Goal: Information Seeking & Learning: Understand process/instructions

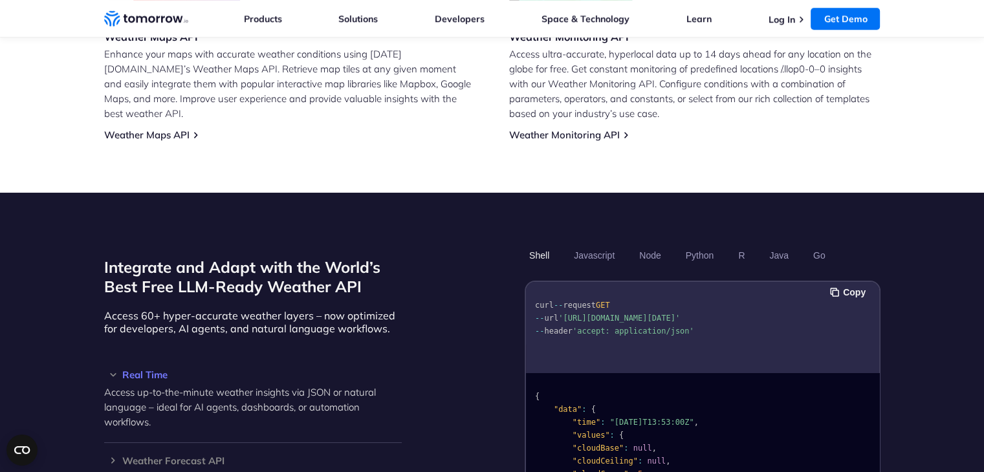
scroll to position [960, 0]
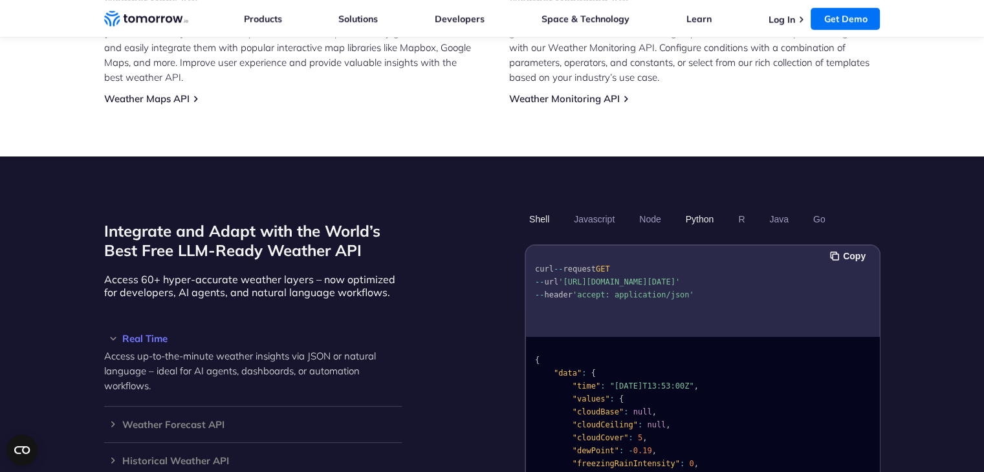
click at [696, 208] on button "Python" at bounding box center [700, 219] width 38 height 22
click at [858, 249] on button "Copy" at bounding box center [849, 256] width 39 height 14
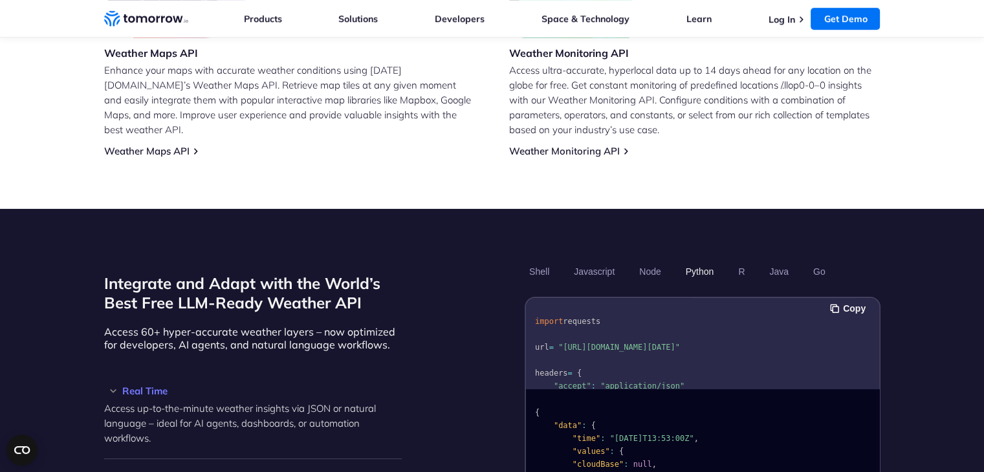
scroll to position [906, 0]
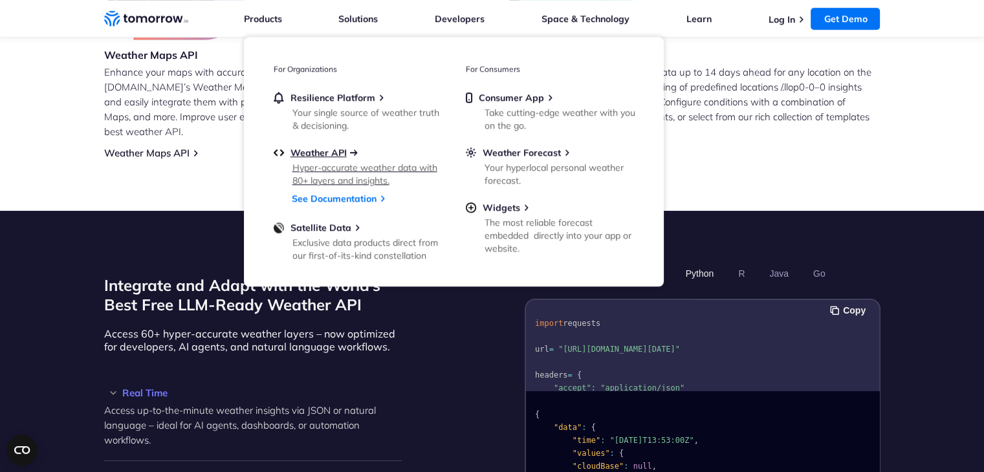
click at [312, 152] on span "Weather API" at bounding box center [319, 153] width 56 height 12
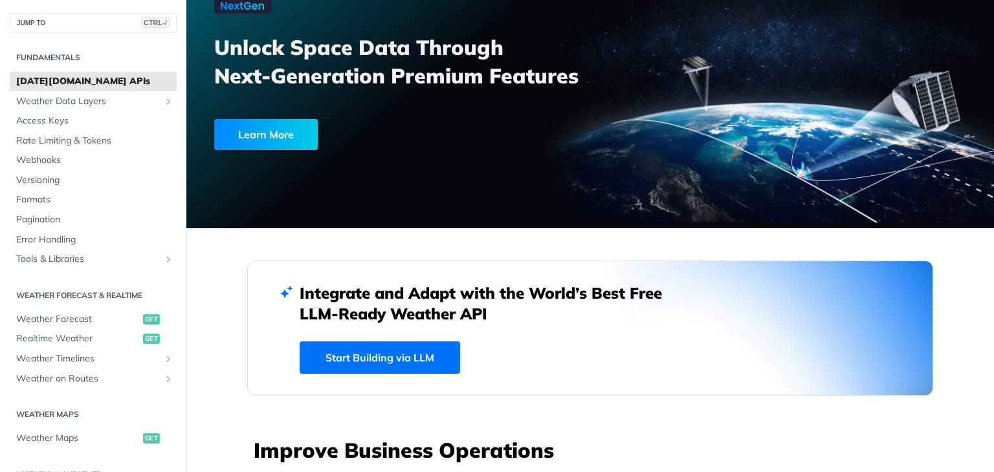
scroll to position [102, 0]
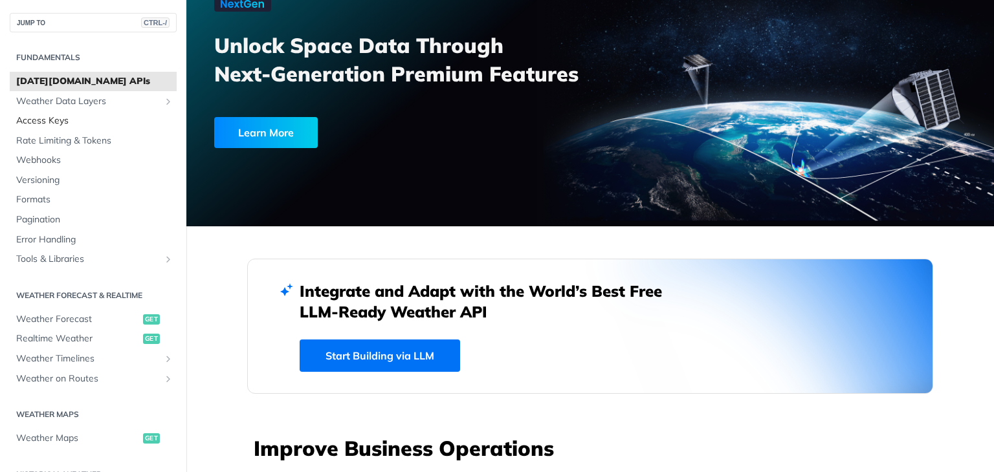
click at [85, 118] on span "Access Keys" at bounding box center [94, 121] width 157 height 13
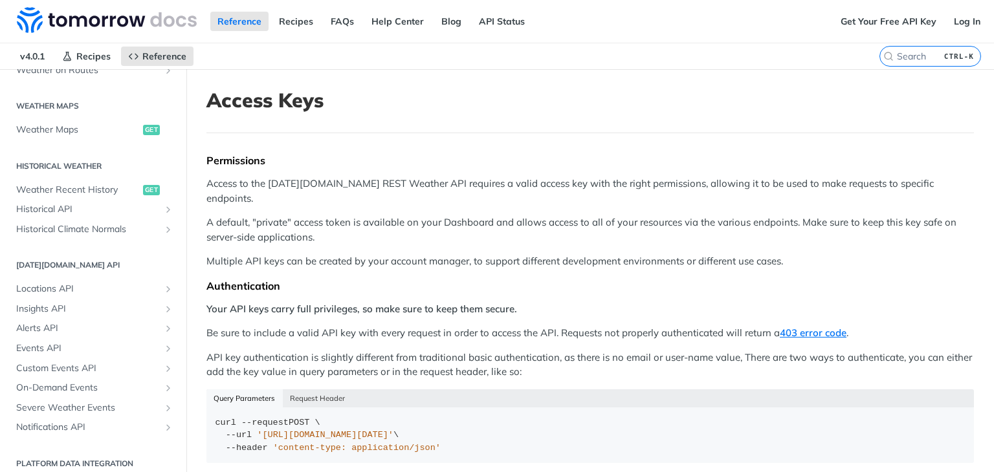
scroll to position [388, 0]
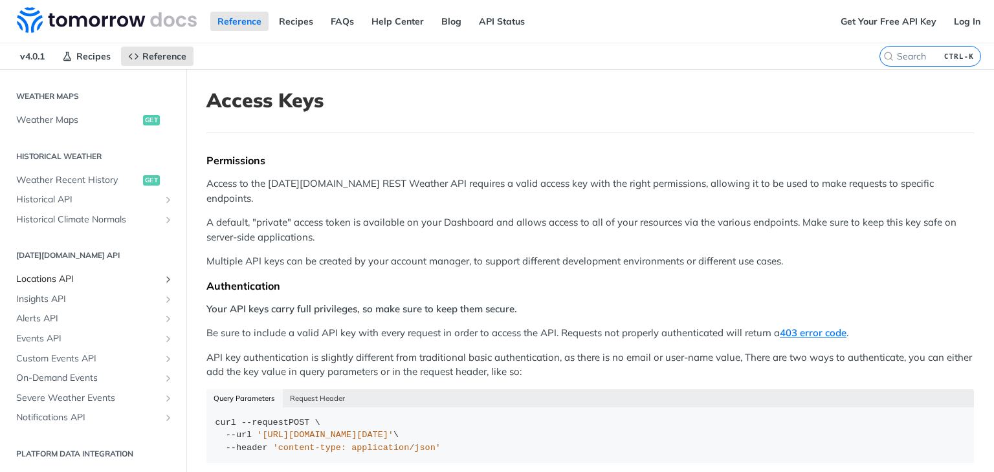
click at [78, 281] on span "Locations API" at bounding box center [88, 279] width 144 height 13
